Goal: Task Accomplishment & Management: Use online tool/utility

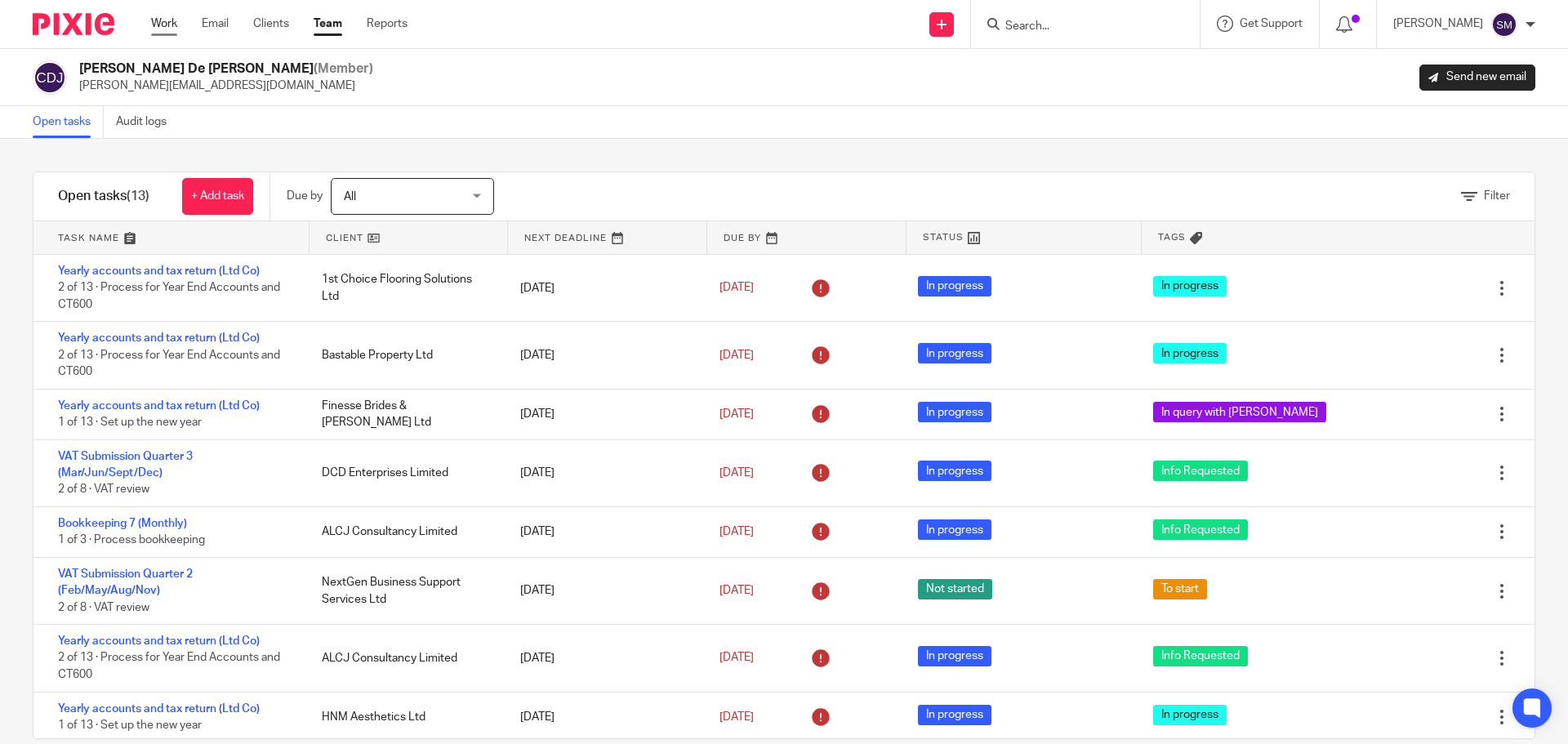
drag, startPoint x: 1567, startPoint y: 0, endPoint x: 159, endPoint y: 24, distance: 1408.2
click at [159, 24] on link "Work" at bounding box center [164, 24] width 26 height 17
click at [161, 24] on link "Work" at bounding box center [164, 24] width 26 height 17
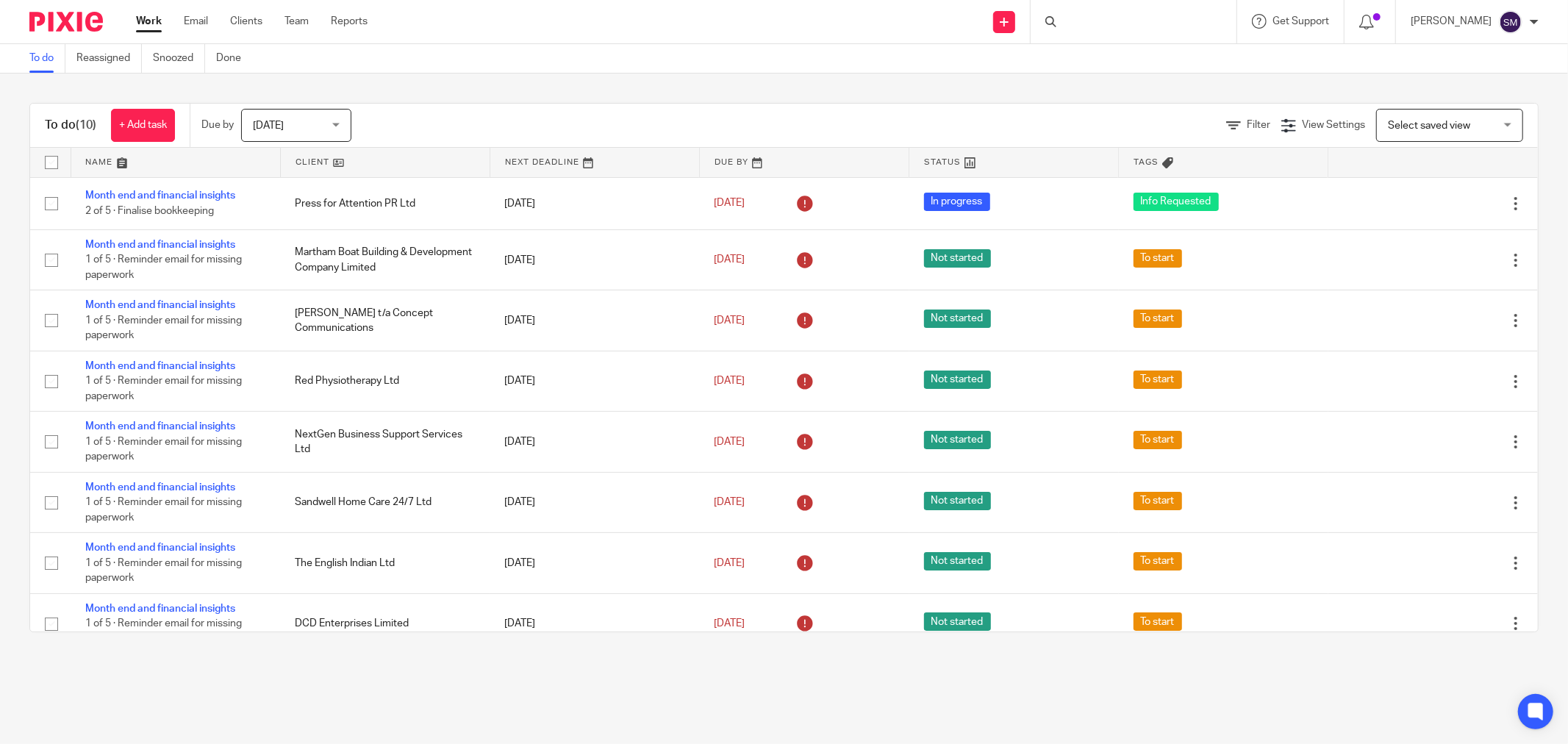
drag, startPoint x: 0, startPoint y: 0, endPoint x: 1171, endPoint y: 684, distance: 1356.1
click at [1171, 684] on main "To do Reassigned Snoozed Done To do (10) + Add task Due by Today Today Today To…" at bounding box center [784, 372] width 1568 height 744
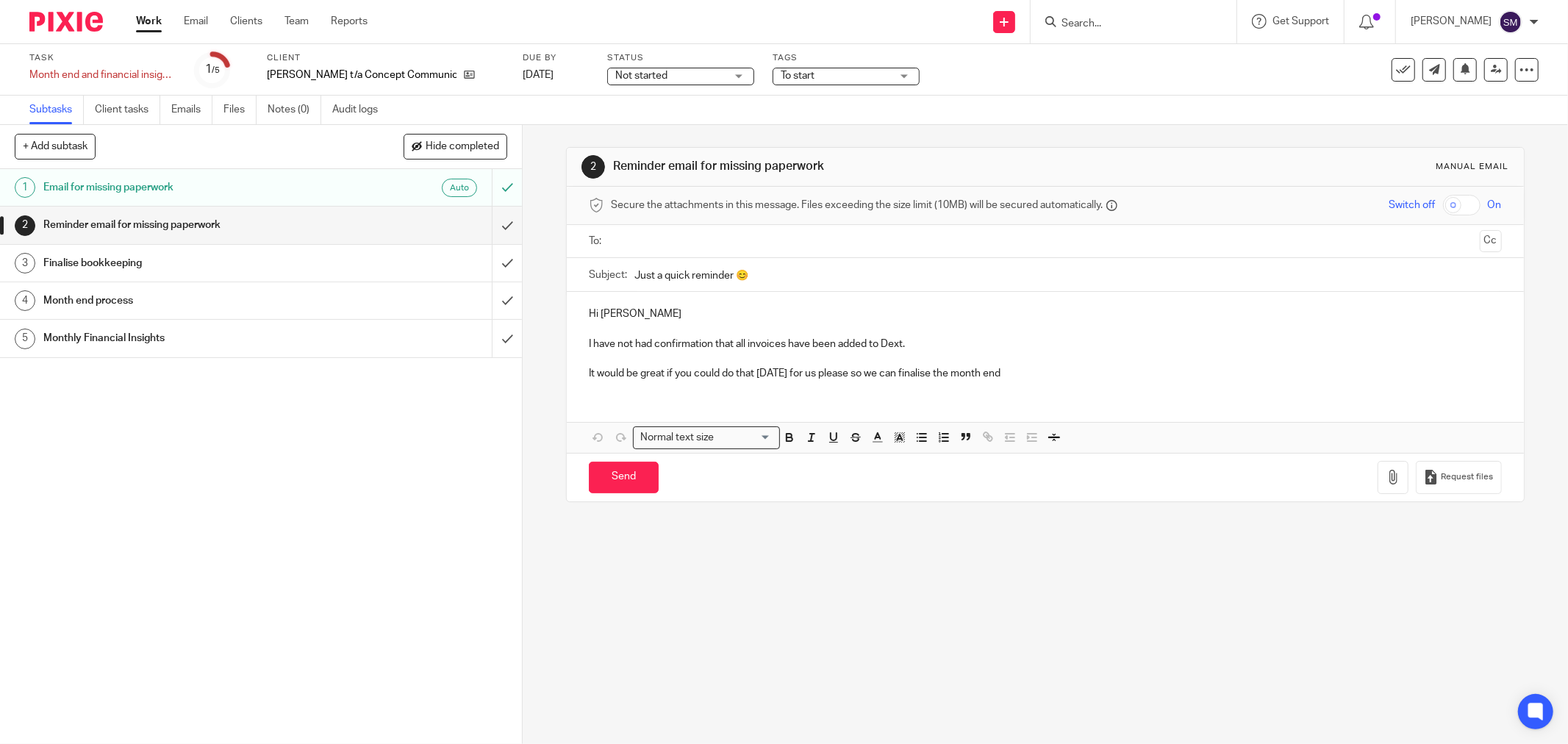
click at [790, 75] on span "To start" at bounding box center [797, 75] width 34 height 10
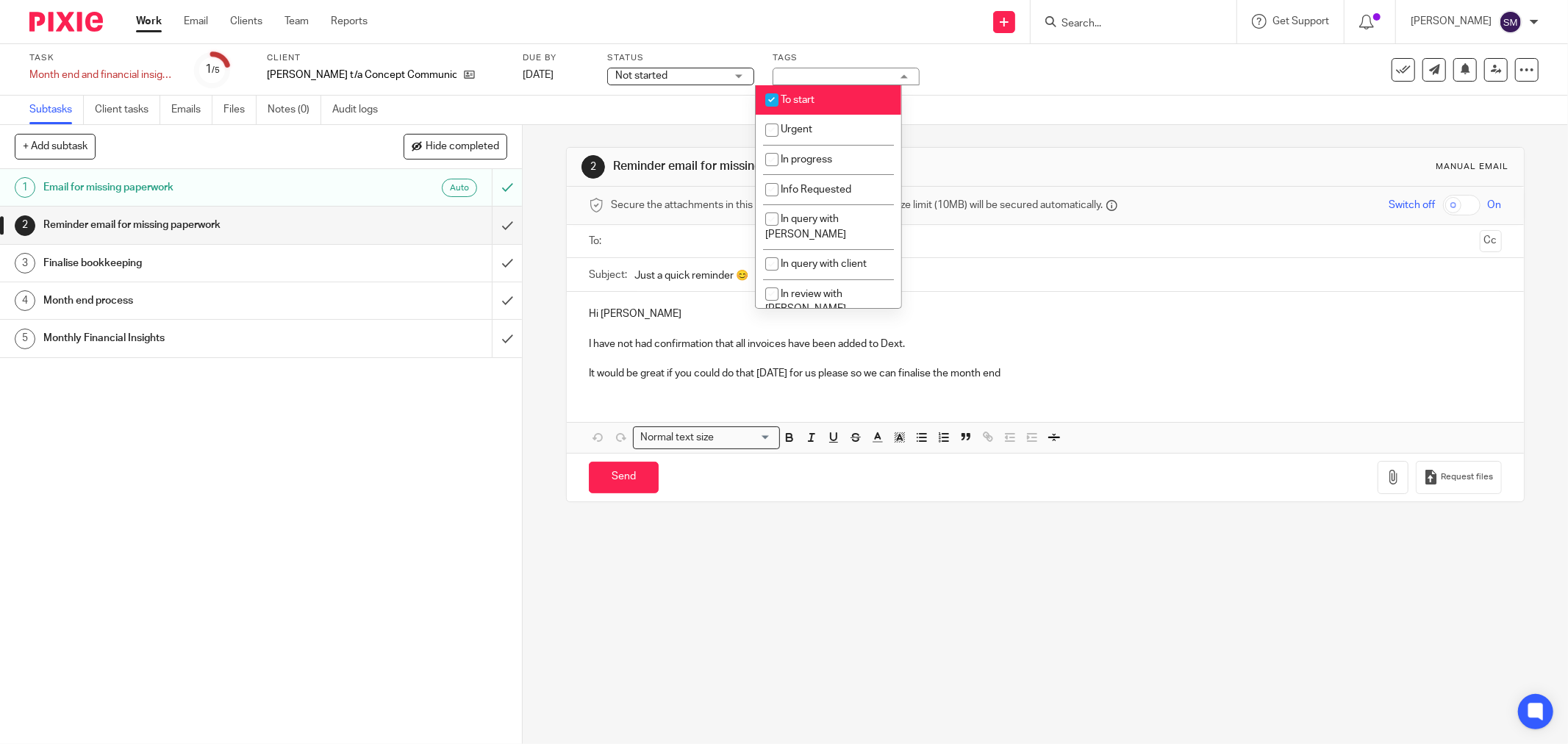
click at [812, 93] on li "To start" at bounding box center [828, 100] width 146 height 30
checkbox input "false"
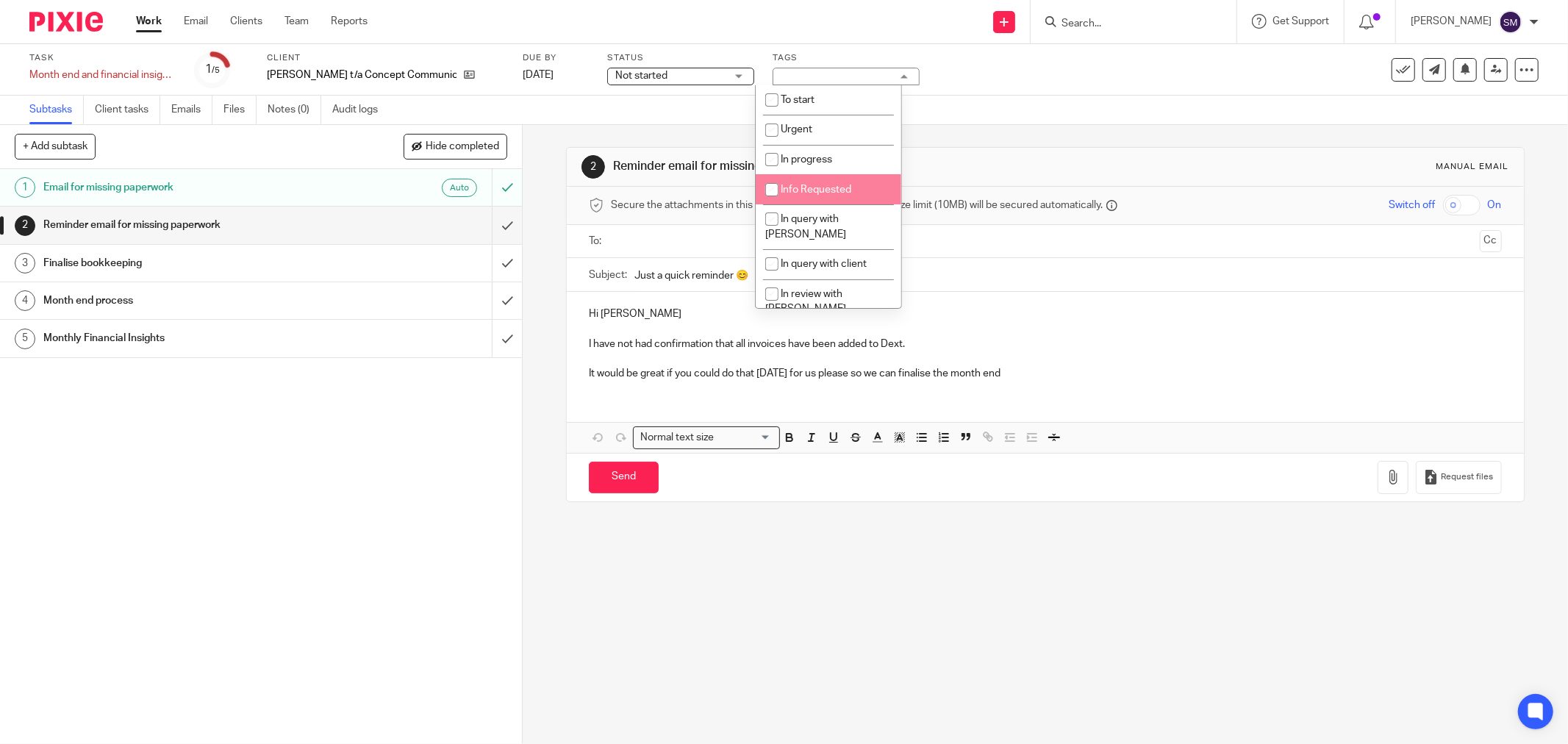
click at [777, 185] on input "checkbox" at bounding box center [772, 190] width 28 height 28
checkbox input "true"
click at [399, 436] on div "1 Email for missing paperwork Auto 2 Reminder email for missing paperwork 3 Fin…" at bounding box center [260, 457] width 522 height 575
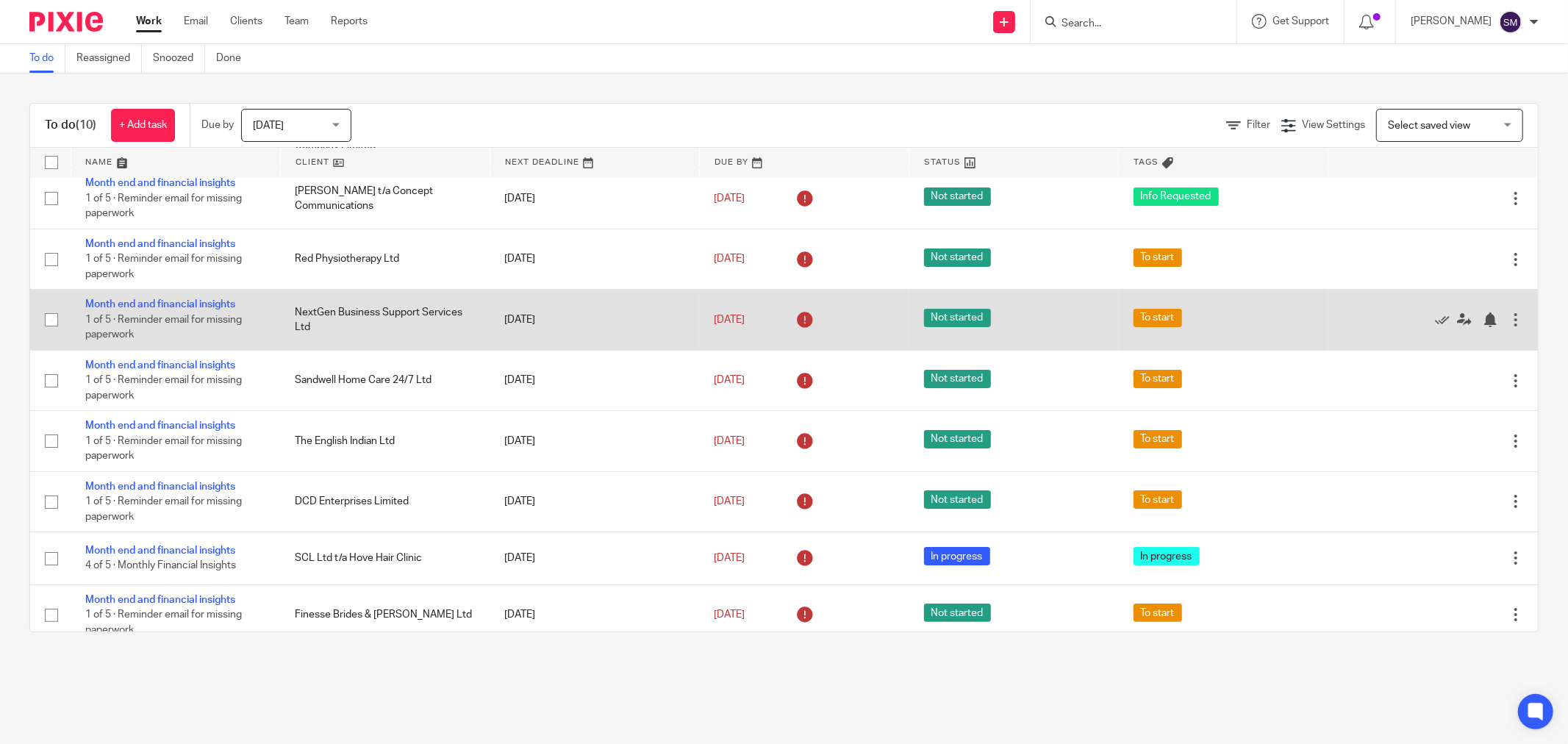
scroll to position [142, 0]
